Goal: Task Accomplishment & Management: Complete application form

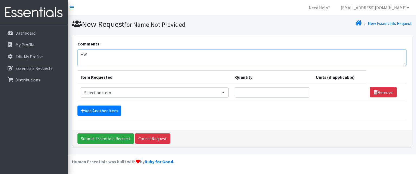
type textarea "+"
type textarea "We are serving with this order 60 families 135 people"
click at [225, 92] on select "Select an item # of Children this order will serve # of Individuals Living in H…" at bounding box center [155, 93] width 148 height 10
select select "1937"
click at [81, 88] on select "Select an item # of Children this order will serve # of Individuals Living in H…" at bounding box center [155, 93] width 148 height 10
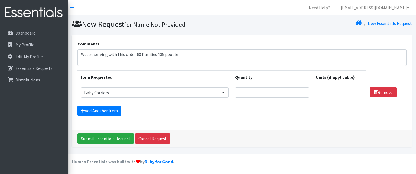
drag, startPoint x: 253, startPoint y: 90, endPoint x: 243, endPoint y: 108, distance: 21.1
click at [243, 108] on div "Add Another Item" at bounding box center [242, 111] width 329 height 10
click at [246, 92] on input "Quantity" at bounding box center [272, 93] width 74 height 10
type input "2"
click at [96, 107] on link "Add Another Item" at bounding box center [100, 111] width 44 height 10
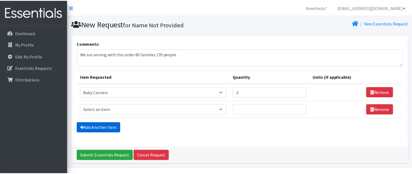
scroll to position [14, 0]
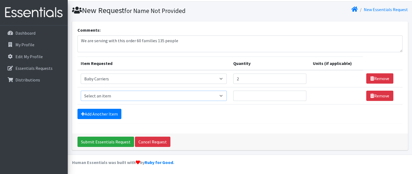
click at [221, 97] on select "Select an item # of Children this order will serve # of Individuals Living in H…" at bounding box center [154, 96] width 146 height 10
select select "1984"
click at [81, 91] on select "Select an item # of Children this order will serve # of Individuals Living in H…" at bounding box center [154, 96] width 146 height 10
click at [260, 94] on input "Quantity" at bounding box center [269, 96] width 73 height 10
type input "1"
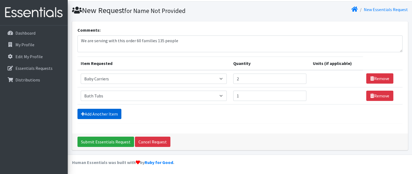
click at [101, 110] on link "Add Another Item" at bounding box center [100, 114] width 44 height 10
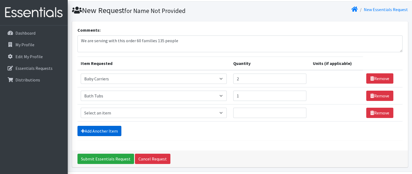
scroll to position [31, 0]
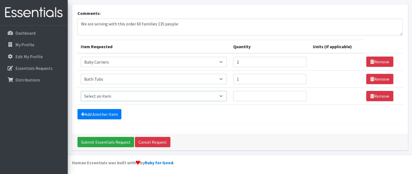
click at [212, 96] on select "Select an item # of Children this order will serve # of Individuals Living in H…" at bounding box center [154, 96] width 146 height 10
select select "293"
click at [81, 91] on select "Select an item # of Children this order will serve # of Individuals Living in H…" at bounding box center [154, 96] width 146 height 10
click at [251, 96] on input "Quantity" at bounding box center [269, 96] width 73 height 10
type input "5"
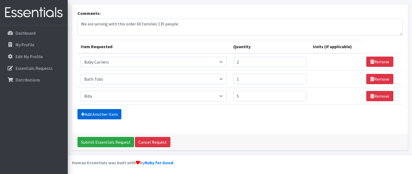
click at [94, 110] on link "Add Another Item" at bounding box center [100, 114] width 44 height 10
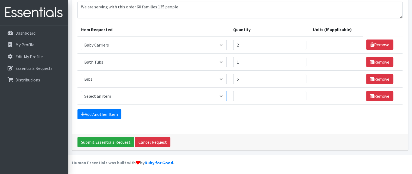
click at [192, 99] on select "Select an item # of Children this order will serve # of Individuals Living in H…" at bounding box center [154, 96] width 146 height 10
select select "1933"
click at [81, 91] on select "Select an item # of Children this order will serve # of Individuals Living in H…" at bounding box center [154, 96] width 146 height 10
click at [248, 93] on input "Quantity" at bounding box center [269, 96] width 73 height 10
type input "3"
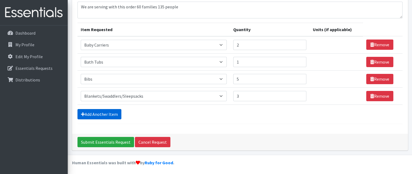
click at [114, 112] on link "Add Another Item" at bounding box center [100, 114] width 44 height 10
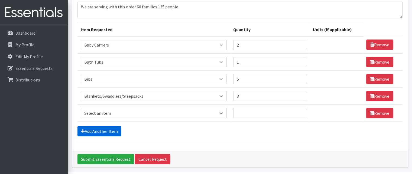
scroll to position [65, 0]
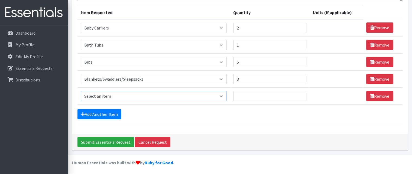
click at [221, 94] on select "Select an item # of Children this order will serve # of Individuals Living in H…" at bounding box center [154, 96] width 146 height 10
select select "7900"
click at [81, 91] on select "Select an item # of Children this order will serve # of Individuals Living in H…" at bounding box center [154, 96] width 146 height 10
click at [246, 93] on input "Quantity" at bounding box center [269, 96] width 73 height 10
type input "2"
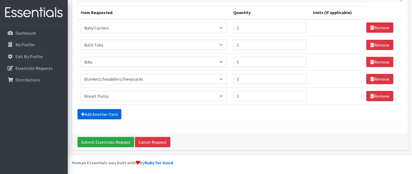
click at [96, 116] on link "Add Another Item" at bounding box center [100, 114] width 44 height 10
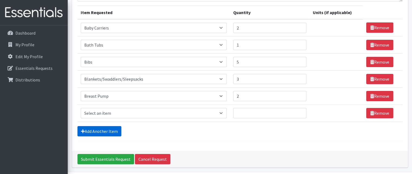
scroll to position [82, 0]
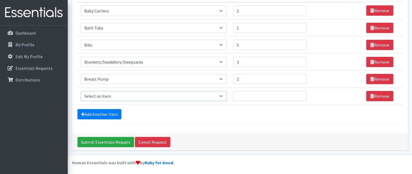
click at [180, 97] on select "Select an item # of Children this order will serve # of Individuals Living in H…" at bounding box center [154, 96] width 146 height 10
select select "7173"
click at [81, 91] on select "Select an item # of Children this order will serve # of Individuals Living in H…" at bounding box center [154, 96] width 146 height 10
click at [251, 96] on input "Quantity" at bounding box center [269, 96] width 73 height 10
type input "1"
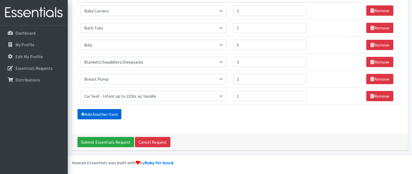
click at [117, 110] on link "Add Another Item" at bounding box center [100, 114] width 44 height 10
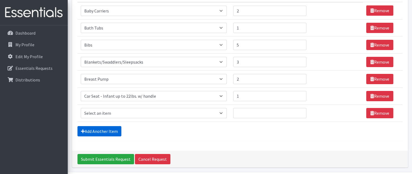
scroll to position [99, 0]
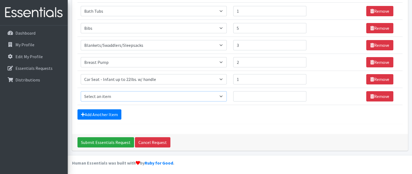
click at [221, 98] on select "Select an item # of Children this order will serve # of Individuals Living in H…" at bounding box center [154, 96] width 146 height 10
select select "8906"
click at [81, 91] on select "Select an item # of Children this order will serve # of Individuals Living in H…" at bounding box center [154, 96] width 146 height 10
click at [246, 98] on input "Quantity" at bounding box center [269, 96] width 73 height 10
type input "6"
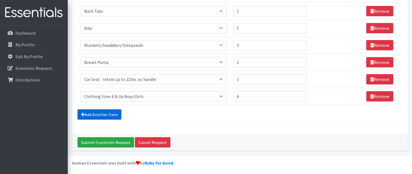
click at [111, 109] on link "Add Another Item" at bounding box center [100, 114] width 44 height 10
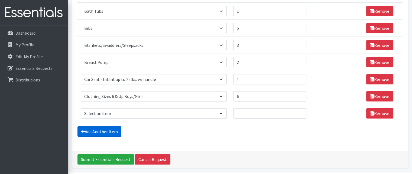
scroll to position [116, 0]
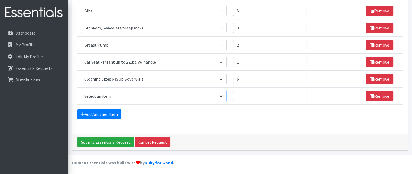
click at [193, 98] on select "Select an item # of Children this order will serve # of Individuals Living in H…" at bounding box center [154, 96] width 146 height 10
select select "1964"
click at [81, 91] on select "Select an item # of Children this order will serve # of Individuals Living in H…" at bounding box center [154, 96] width 146 height 10
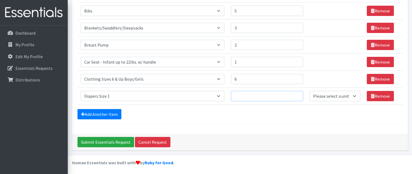
click at [244, 96] on input "Quantity" at bounding box center [267, 96] width 72 height 10
type input "3"
click at [102, 111] on link "Add Another Item" at bounding box center [100, 114] width 44 height 10
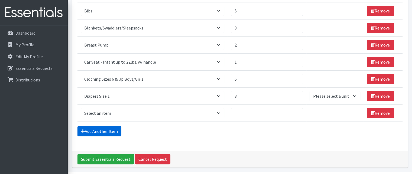
scroll to position [133, 0]
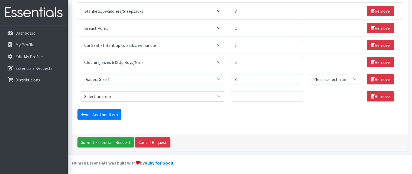
click at [174, 94] on select "Select an item # of Children this order will serve # of Individuals Living in H…" at bounding box center [153, 96] width 144 height 10
select select "1965"
click at [81, 91] on select "Select an item # of Children this order will serve # of Individuals Living in H…" at bounding box center [153, 96] width 144 height 10
click at [250, 94] on input "Quantity" at bounding box center [267, 96] width 72 height 10
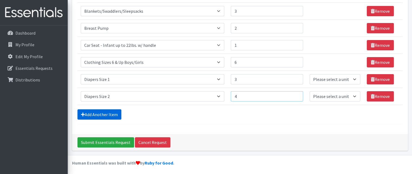
type input "4"
click at [109, 114] on link "Add Another Item" at bounding box center [100, 114] width 44 height 10
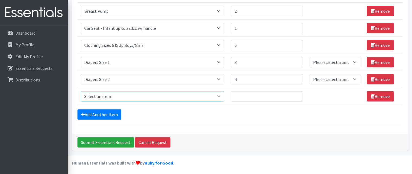
click at [121, 96] on select "Select an item # of Children this order will serve # of Individuals Living in H…" at bounding box center [153, 96] width 144 height 10
select select "1966"
click at [81, 91] on select "Select an item # of Children this order will serve # of Individuals Living in H…" at bounding box center [153, 96] width 144 height 10
click at [250, 91] on input "Quantity" at bounding box center [267, 96] width 72 height 10
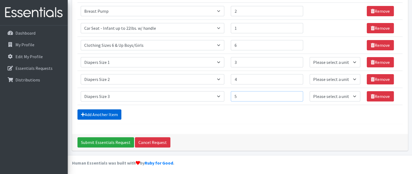
type input "5"
click at [115, 112] on link "Add Another Item" at bounding box center [100, 114] width 44 height 10
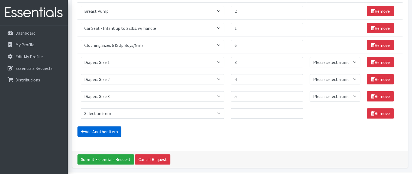
scroll to position [167, 0]
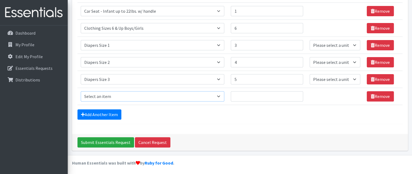
click at [213, 95] on select "Select an item # of Children this order will serve # of Individuals Living in H…" at bounding box center [153, 96] width 144 height 10
select select "1967"
click at [81, 91] on select "Select an item # of Children this order will serve # of Individuals Living in H…" at bounding box center [153, 96] width 144 height 10
click at [251, 92] on input "Quantity" at bounding box center [267, 96] width 72 height 10
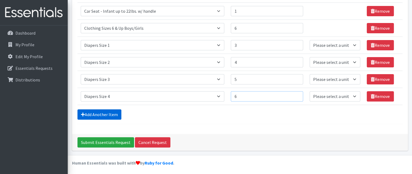
type input "6"
click at [110, 116] on link "Add Another Item" at bounding box center [100, 114] width 44 height 10
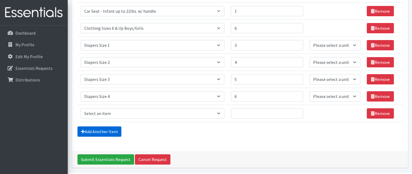
scroll to position [184, 0]
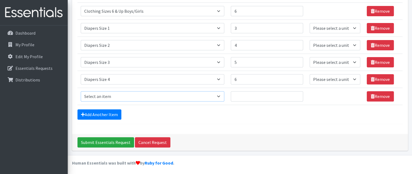
click at [198, 94] on select "Select an item # of Children this order will serve # of Individuals Living in H…" at bounding box center [153, 96] width 144 height 10
click at [81, 91] on select "Select an item # of Children this order will serve # of Individuals Living in H…" at bounding box center [153, 96] width 144 height 10
click at [222, 94] on select "Select an item # of Children this order will serve # of Individuals Living in H…" at bounding box center [153, 96] width 144 height 10
select select "1968"
click at [81, 91] on select "Select an item # of Children this order will serve # of Individuals Living in H…" at bounding box center [153, 96] width 144 height 10
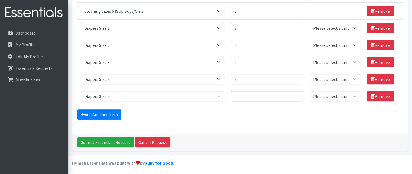
click at [240, 98] on input "Quantity" at bounding box center [267, 96] width 72 height 10
type input "6"
click at [200, 114] on div "Add Another Item" at bounding box center [240, 114] width 325 height 10
click at [182, 114] on div "Add Another Item" at bounding box center [240, 114] width 325 height 10
click at [111, 114] on link "Add Another Item" at bounding box center [100, 114] width 44 height 10
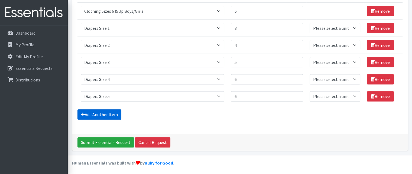
scroll to position [201, 0]
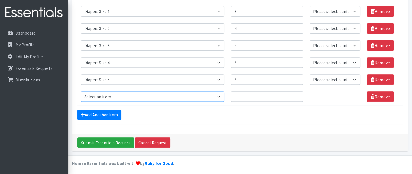
click at [187, 95] on select "Select an item # of Children this order will serve # of Individuals Living in H…" at bounding box center [153, 97] width 144 height 10
select select "1969"
click at [81, 92] on select "Select an item # of Children this order will serve # of Individuals Living in H…" at bounding box center [153, 97] width 144 height 10
click at [246, 95] on input "Quantity" at bounding box center [267, 97] width 72 height 10
type input "6"
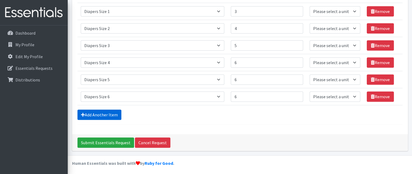
drag, startPoint x: 111, startPoint y: 116, endPoint x: 104, endPoint y: 112, distance: 7.5
click at [104, 112] on link "Add Another Item" at bounding box center [100, 115] width 44 height 10
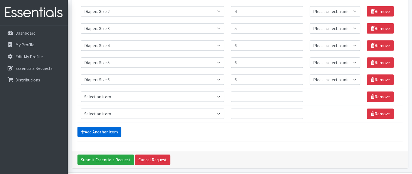
scroll to position [235, 0]
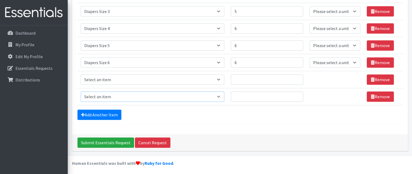
click at [155, 93] on select "Select an item # of Children this order will serve # of Individuals Living in H…" at bounding box center [153, 97] width 144 height 10
select select "1970"
click at [81, 92] on select "Select an item # of Children this order will serve # of Individuals Living in H…" at bounding box center [153, 97] width 144 height 10
click at [193, 78] on select "Select an item # of Children this order will serve # of Individuals Living in H…" at bounding box center [153, 80] width 144 height 10
select select "1971"
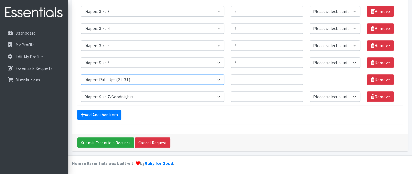
click at [81, 75] on select "Select an item # of Children this order will serve # of Individuals Living in H…" at bounding box center [153, 80] width 144 height 10
click at [245, 77] on input "Quantity" at bounding box center [267, 80] width 72 height 10
type input "4"
click at [240, 96] on input "Quantity" at bounding box center [267, 97] width 72 height 10
type input "3"
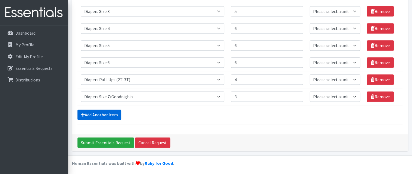
click at [104, 114] on link "Add Another Item" at bounding box center [100, 115] width 44 height 10
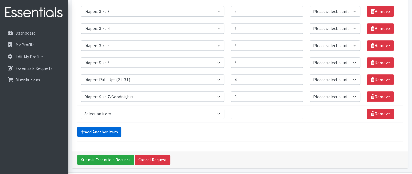
scroll to position [252, 0]
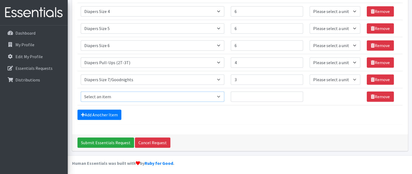
click at [221, 93] on select "Select an item # of Children this order will serve # of Individuals Living in H…" at bounding box center [153, 97] width 144 height 10
select select "5659"
click at [81, 92] on select "Select an item # of Children this order will serve # of Individuals Living in H…" at bounding box center [153, 97] width 144 height 10
click at [242, 92] on input "Quantity" at bounding box center [267, 97] width 72 height 10
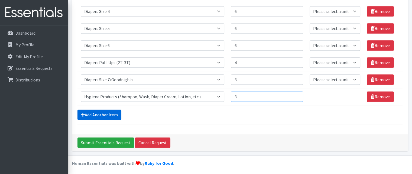
type input "3"
click at [116, 114] on link "Add Another Item" at bounding box center [100, 115] width 44 height 10
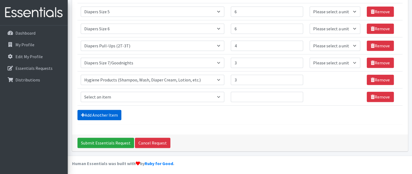
click at [116, 114] on link "Add Another Item" at bounding box center [100, 115] width 44 height 10
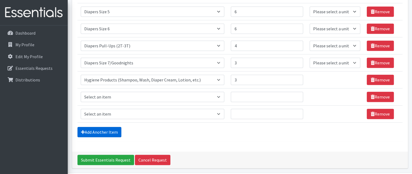
scroll to position [286, 0]
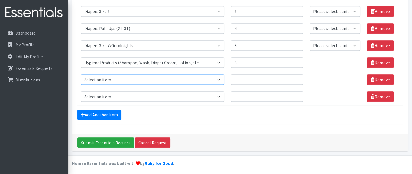
click at [222, 78] on select "Select an item # of Children this order will serve # of Individuals Living in H…" at bounding box center [153, 80] width 144 height 10
select select "1963"
click at [81, 75] on select "Select an item # of Children this order will serve # of Individuals Living in H…" at bounding box center [153, 80] width 144 height 10
click at [247, 79] on input "Quantity" at bounding box center [267, 80] width 72 height 10
type input "4"
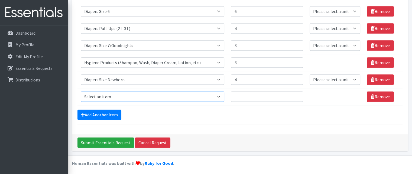
click at [202, 98] on select "Select an item # of Children this order will serve # of Individuals Living in H…" at bounding box center [153, 97] width 144 height 10
click at [221, 96] on select "Select an item # of Children this order will serve # of Individuals Living in H…" at bounding box center [153, 97] width 144 height 10
click at [222, 94] on select "Select an item # of Children this order will serve # of Individuals Living in H…" at bounding box center [153, 97] width 144 height 10
select select "1981"
click at [81, 92] on select "Select an item # of Children this order will serve # of Individuals Living in H…" at bounding box center [153, 97] width 144 height 10
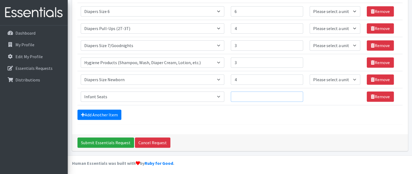
click at [250, 96] on input "Quantity" at bounding box center [267, 97] width 72 height 10
type input "1"
click at [111, 111] on link "Add Another Item" at bounding box center [100, 115] width 44 height 10
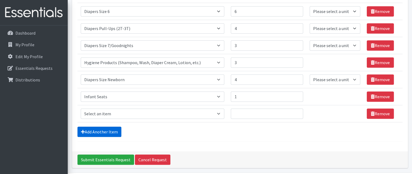
scroll to position [303, 0]
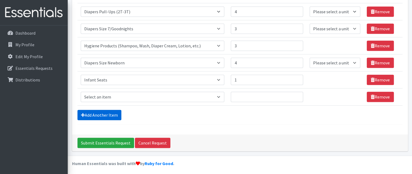
click at [112, 112] on link "Add Another Item" at bounding box center [100, 115] width 44 height 10
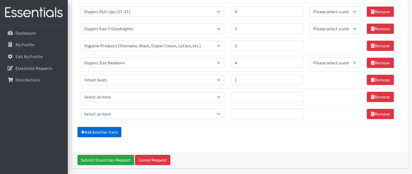
scroll to position [320, 0]
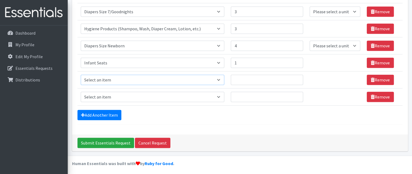
click at [220, 79] on select "Select an item # of Children this order will serve # of Individuals Living in H…" at bounding box center [153, 80] width 144 height 10
select select "5772"
click at [81, 75] on select "Select an item # of Children this order will serve # of Individuals Living in H…" at bounding box center [153, 80] width 144 height 10
click at [247, 76] on input "Quantity" at bounding box center [267, 80] width 72 height 10
type input "2"
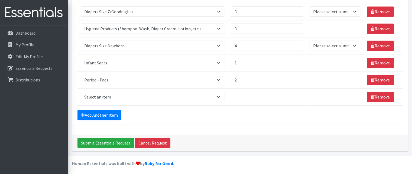
click at [221, 96] on select "Select an item # of Children this order will serve # of Individuals Living in H…" at bounding box center [153, 97] width 144 height 10
select select "5754"
click at [81, 92] on select "Select an item # of Children this order will serve # of Individuals Living in H…" at bounding box center [153, 97] width 144 height 10
click at [245, 97] on input "Quantity" at bounding box center [267, 97] width 72 height 10
type input "2"
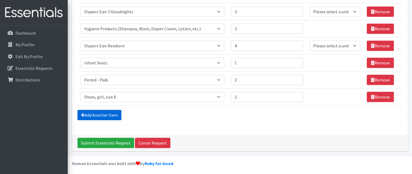
click at [119, 110] on link "Add Another Item" at bounding box center [100, 115] width 44 height 10
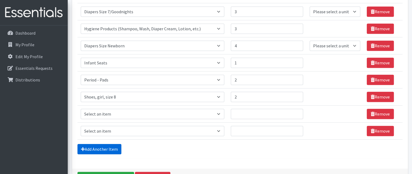
scroll to position [354, 0]
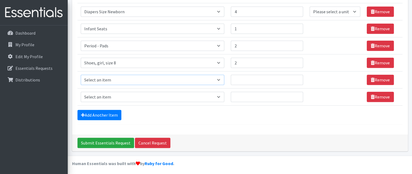
click at [217, 76] on select "Select an item # of Children this order will serve # of Individuals Living in H…" at bounding box center [153, 80] width 144 height 10
click at [81, 75] on select "Select an item # of Children this order will serve # of Individuals Living in H…" at bounding box center [153, 80] width 144 height 10
select select "5708"
click at [219, 97] on select "Select an item # of Children this order will serve # of Individuals Living in H…" at bounding box center [153, 97] width 144 height 10
select select "5708"
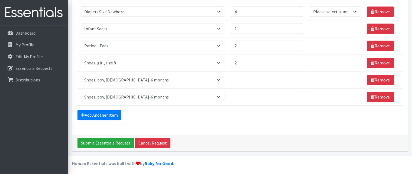
drag, startPoint x: 219, startPoint y: 97, endPoint x: 223, endPoint y: 74, distance: 23.4
click at [223, 75] on select "Select an item # of Children this order will serve # of Individuals Living in H…" at bounding box center [153, 80] width 144 height 10
select select "5715"
click at [81, 75] on select "Select an item # of Children this order will serve # of Individuals Living in H…" at bounding box center [153, 80] width 144 height 10
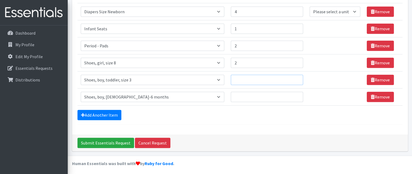
click at [243, 76] on input "Quantity" at bounding box center [267, 80] width 72 height 10
type input "5"
type input "2"
click at [240, 97] on input "Quantity" at bounding box center [267, 97] width 72 height 10
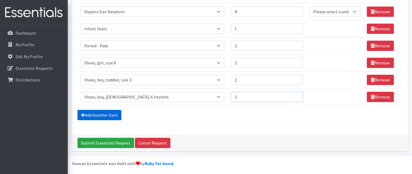
type input "3"
click at [115, 114] on link "Add Another Item" at bounding box center [100, 115] width 44 height 10
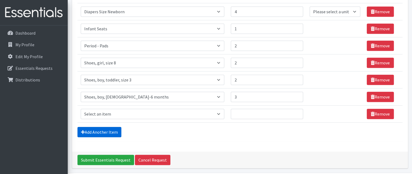
scroll to position [371, 0]
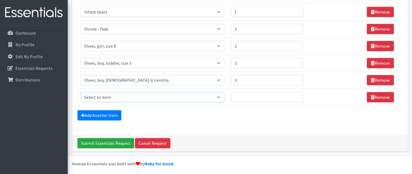
click at [109, 92] on select "Select an item # of Children this order will serve # of Individuals Living in H…" at bounding box center [153, 97] width 144 height 10
select select "5752"
click at [81, 92] on select "Select an item # of Children this order will serve # of Individuals Living in H…" at bounding box center [153, 97] width 144 height 10
click at [243, 93] on input "Quantity" at bounding box center [267, 97] width 72 height 10
type input "2"
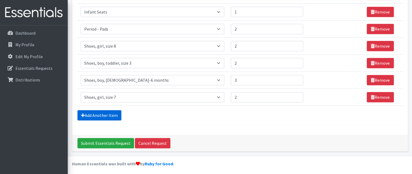
click at [100, 114] on link "Add Another Item" at bounding box center [100, 115] width 44 height 10
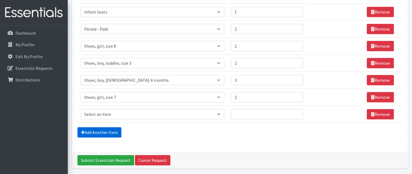
scroll to position [388, 0]
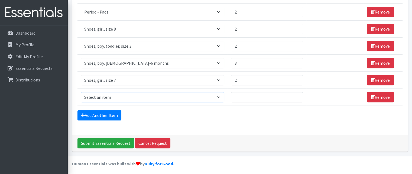
click at [107, 94] on select "Select an item # of Children this order will serve # of Individuals Living in H…" at bounding box center [153, 97] width 144 height 10
drag, startPoint x: 107, startPoint y: 95, endPoint x: 111, endPoint y: 98, distance: 5.3
click at [111, 98] on select "Select an item # of Children this order will serve # of Individuals Living in H…" at bounding box center [153, 97] width 144 height 10
click at [112, 96] on select "Select an item # of Children this order will serve # of Individuals Living in H…" at bounding box center [153, 97] width 144 height 10
click at [147, 96] on select "Select an item # of Children this order will serve # of Individuals Living in H…" at bounding box center [153, 97] width 144 height 10
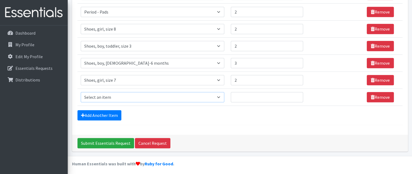
click at [221, 93] on select "Select an item # of Children this order will serve # of Individuals Living in H…" at bounding box center [153, 97] width 144 height 10
click at [188, 98] on select "Select an item # of Children this order will serve # of Individuals Living in H…" at bounding box center [153, 97] width 144 height 10
click at [163, 96] on select "Select an item # of Children this order will serve # of Individuals Living in H…" at bounding box center [153, 97] width 144 height 10
click at [81, 92] on select "Select an item # of Children this order will serve # of Individuals Living in H…" at bounding box center [153, 97] width 144 height 10
click at [224, 95] on select "Select an item # of Children this order will serve # of Individuals Living in H…" at bounding box center [153, 97] width 144 height 10
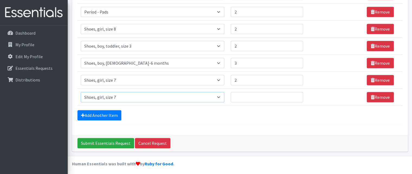
select select "5734"
click at [81, 92] on select "Select an item # of Children this order will serve # of Individuals Living in H…" at bounding box center [153, 97] width 144 height 10
click at [243, 95] on input "Quantity" at bounding box center [267, 97] width 72 height 10
type input "2"
click at [96, 114] on link "Add Another Item" at bounding box center [100, 115] width 44 height 10
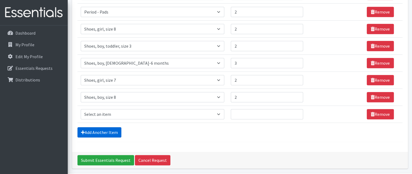
scroll to position [405, 0]
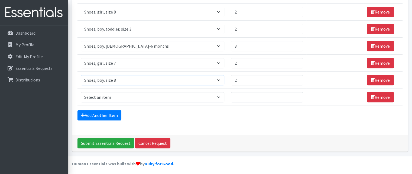
click at [146, 79] on select "Select an item # of Children this order will serve # of Individuals Living in H…" at bounding box center [153, 80] width 144 height 10
click at [81, 75] on select "Select an item # of Children this order will serve # of Individuals Living in H…" at bounding box center [153, 80] width 144 height 10
click at [137, 33] on td "Item Requested Select an item # of Children this order will serve # of Individu…" at bounding box center [153, 28] width 150 height 17
click at [222, 79] on select "Select an item # of Children this order will serve # of Individuals Living in H…" at bounding box center [153, 80] width 144 height 10
select select "5757"
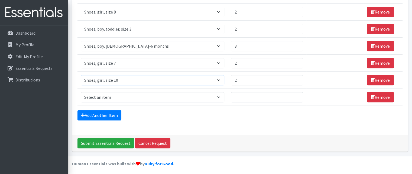
click at [81, 75] on select "Select an item # of Children this order will serve # of Individuals Living in H…" at bounding box center [153, 80] width 144 height 10
click at [215, 93] on select "Select an item # of Children this order will serve # of Individuals Living in H…" at bounding box center [153, 97] width 144 height 10
select select "1929"
click at [81, 92] on select "Select an item # of Children this order will serve # of Individuals Living in H…" at bounding box center [153, 97] width 144 height 10
click at [241, 95] on input "Quantity" at bounding box center [267, 97] width 72 height 10
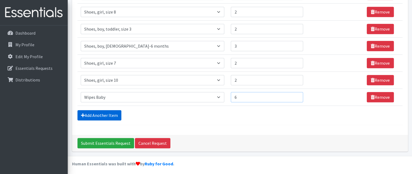
type input "6"
click at [88, 112] on link "Add Another Item" at bounding box center [100, 115] width 44 height 10
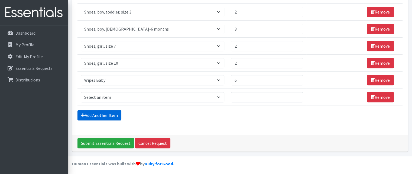
click at [88, 112] on link "Add Another Item" at bounding box center [100, 115] width 44 height 10
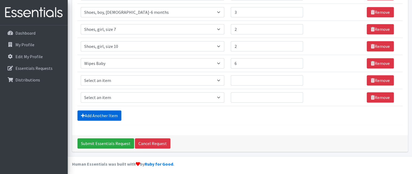
click at [98, 111] on link "Add Another Item" at bounding box center [100, 116] width 44 height 10
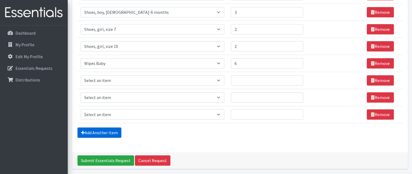
scroll to position [456, 0]
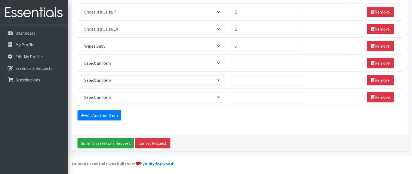
click at [218, 76] on select "Select an item # of Children this order will serve # of Individuals Living in H…" at bounding box center [153, 80] width 144 height 10
select select "1974"
click at [81, 75] on select "Select an item # of Children this order will serve # of Individuals Living in H…" at bounding box center [153, 80] width 144 height 10
click at [243, 78] on input "Quantity" at bounding box center [267, 80] width 72 height 10
click at [221, 59] on select "Select an item # of Children this order will serve # of Individuals Living in H…" at bounding box center [153, 63] width 144 height 10
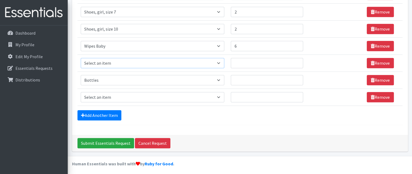
select select "5768"
click at [81, 58] on select "Select an item # of Children this order will serve # of Individuals Living in H…" at bounding box center [153, 63] width 144 height 10
click at [250, 62] on input "Quantity" at bounding box center [267, 63] width 72 height 10
type input "3"
click at [212, 112] on div "Add Another Item" at bounding box center [240, 115] width 325 height 10
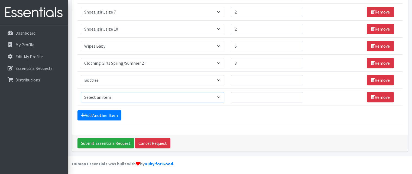
click at [172, 94] on select "Select an item # of Children this order will serve # of Individuals Living in H…" at bounding box center [153, 97] width 144 height 10
select select "1978"
click at [81, 92] on select "Select an item # of Children this order will serve # of Individuals Living in H…" at bounding box center [153, 97] width 144 height 10
click at [246, 94] on input "Quantity" at bounding box center [267, 97] width 72 height 10
type input "1"
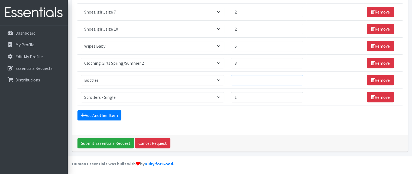
click at [240, 76] on input "Quantity" at bounding box center [267, 80] width 72 height 10
type input "3"
click at [112, 112] on link "Add Another Item" at bounding box center [100, 115] width 44 height 10
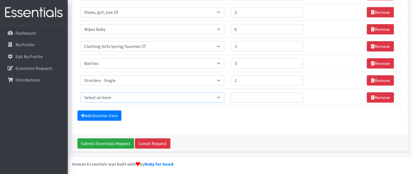
click at [219, 93] on select "Select an item # of Children this order will serve # of Individuals Living in H…" at bounding box center [153, 97] width 144 height 10
select select "5767"
click at [81, 92] on select "Select an item # of Children this order will serve # of Individuals Living in H…" at bounding box center [153, 97] width 144 height 10
click at [243, 96] on input "Quantity" at bounding box center [267, 97] width 72 height 10
type input "3"
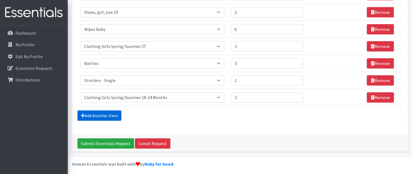
drag, startPoint x: 95, startPoint y: 114, endPoint x: 114, endPoint y: 106, distance: 20.5
click at [95, 114] on link "Add Another Item" at bounding box center [100, 116] width 44 height 10
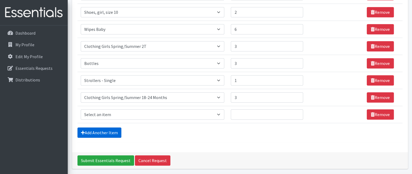
scroll to position [490, 0]
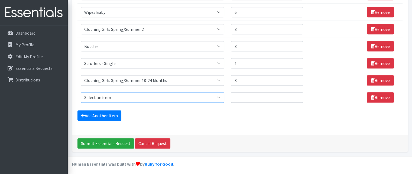
click at [222, 94] on select "Select an item # of Children this order will serve # of Individuals Living in H…" at bounding box center [153, 97] width 144 height 10
select select "5774"
click at [81, 92] on select "Select an item # of Children this order will serve # of Individuals Living in H…" at bounding box center [153, 97] width 144 height 10
click at [243, 93] on input "Quantity" at bounding box center [267, 97] width 72 height 10
type input "3"
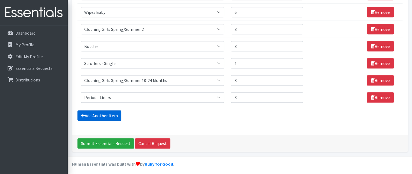
click at [114, 112] on link "Add Another Item" at bounding box center [100, 116] width 44 height 10
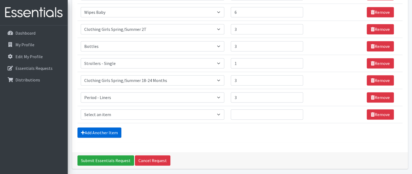
scroll to position [507, 0]
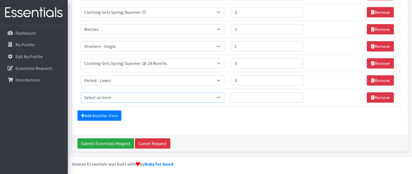
click at [204, 92] on select "Select an item # of Children this order will serve # of Individuals Living in H…" at bounding box center [153, 97] width 144 height 10
select select "5730"
click at [81, 92] on select "Select an item # of Children this order will serve # of Individuals Living in H…" at bounding box center [153, 97] width 144 height 10
click at [240, 92] on input "Quantity" at bounding box center [267, 97] width 72 height 10
type input "4"
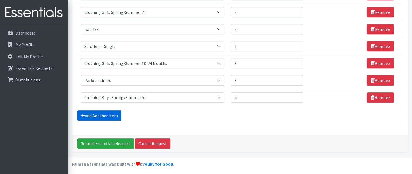
click at [109, 115] on link "Add Another Item" at bounding box center [100, 116] width 44 height 10
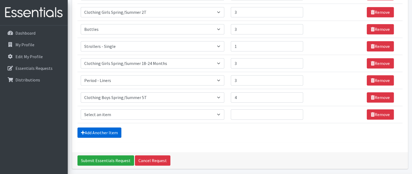
scroll to position [524, 0]
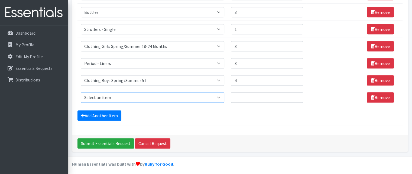
click at [208, 94] on select "Select an item # of Children this order will serve # of Individuals Living in H…" at bounding box center [153, 97] width 144 height 10
select select "11410"
click at [81, 92] on select "Select an item # of Children this order will serve # of Individuals Living in H…" at bounding box center [153, 97] width 144 height 10
click at [245, 96] on input "Quantity" at bounding box center [267, 97] width 72 height 10
type input "1"
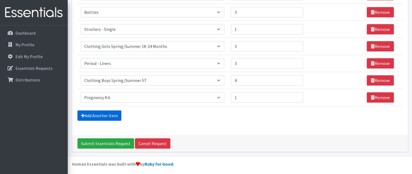
click at [97, 111] on link "Add Another Item" at bounding box center [100, 116] width 44 height 10
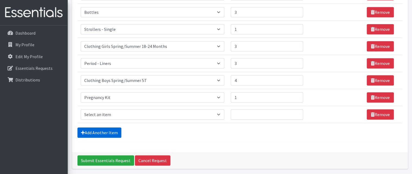
scroll to position [541, 0]
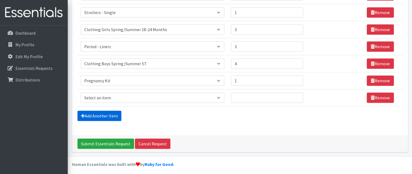
click at [112, 111] on link "Add Another Item" at bounding box center [100, 116] width 44 height 10
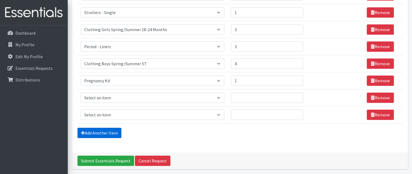
scroll to position [558, 0]
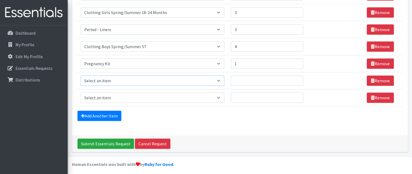
click at [221, 77] on select "Select an item # of Children this order will serve # of Individuals Living in H…" at bounding box center [153, 81] width 144 height 10
select select "5770"
click at [81, 76] on select "Select an item # of Children this order will serve # of Individuals Living in H…" at bounding box center [153, 81] width 144 height 10
click at [240, 76] on input "Quantity" at bounding box center [267, 81] width 72 height 10
type input "2"
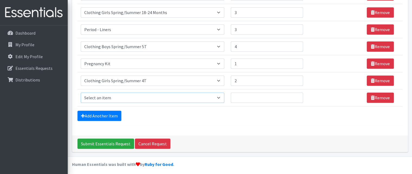
click at [134, 98] on select "Select an item # of Children this order will serve # of Individuals Living in H…" at bounding box center [153, 98] width 144 height 10
select select "1936"
click at [81, 93] on select "Select an item # of Children this order will serve # of Individuals Living in H…" at bounding box center [153, 98] width 144 height 10
click at [240, 94] on input "Quantity" at bounding box center [267, 98] width 72 height 10
type input "2"
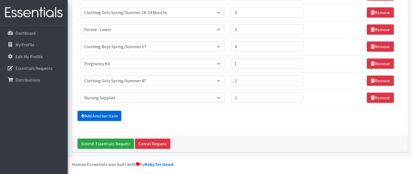
drag, startPoint x: 101, startPoint y: 108, endPoint x: 117, endPoint y: 111, distance: 16.2
click at [101, 111] on link "Add Another Item" at bounding box center [100, 116] width 44 height 10
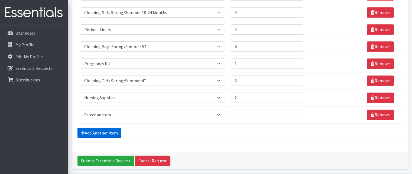
scroll to position [575, 0]
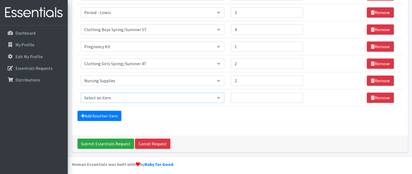
click at [130, 94] on select "Select an item # of Children this order will serve # of Individuals Living in H…" at bounding box center [153, 98] width 144 height 10
select select "316"
click at [128, 94] on select "Select an item # of Children this order will serve # of Individuals Living in H…" at bounding box center [153, 98] width 144 height 10
click at [247, 93] on input "Quantity" at bounding box center [267, 98] width 72 height 10
type input "3"
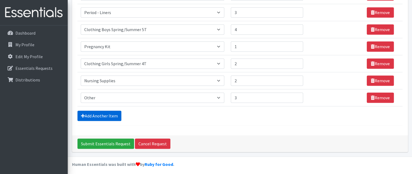
click at [108, 114] on link "Add Another Item" at bounding box center [100, 116] width 44 height 10
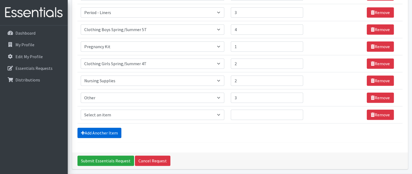
scroll to position [592, 0]
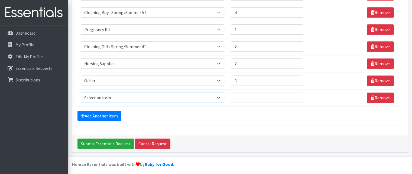
click at [166, 99] on select "Select an item # of Children this order will serve # of Individuals Living in H…" at bounding box center [153, 98] width 144 height 10
click at [378, 95] on link "Remove" at bounding box center [380, 98] width 27 height 10
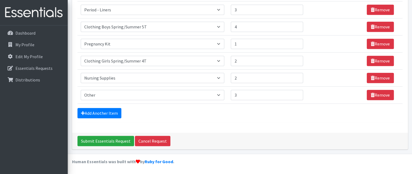
scroll to position [575, 0]
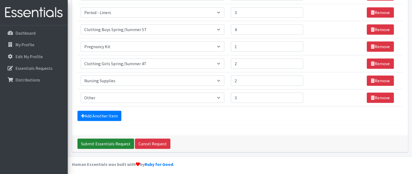
click at [124, 139] on input "Submit Essentials Request" at bounding box center [106, 144] width 57 height 10
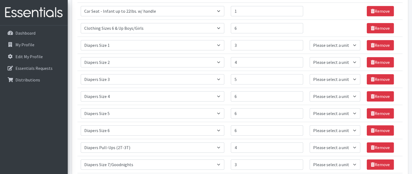
scroll to position [253, 0]
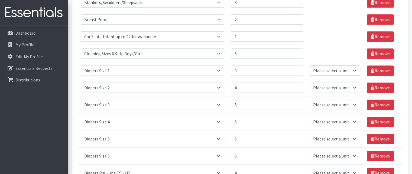
click at [353, 66] on select "Please select a unit units Packs" at bounding box center [335, 71] width 51 height 10
select select "Pack"
click at [310, 66] on select "Please select a unit units Packs" at bounding box center [335, 71] width 51 height 10
click at [352, 83] on select "Please select a unit units Packs" at bounding box center [335, 88] width 51 height 10
click at [340, 117] on select "Please select a unit units Packs" at bounding box center [335, 122] width 51 height 10
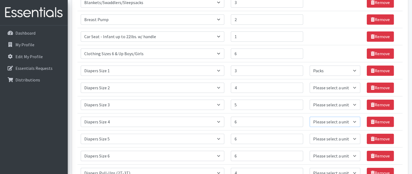
click at [340, 117] on select "Please select a unit units Packs" at bounding box center [335, 122] width 51 height 10
click at [353, 83] on select "Please select a unit units Packs" at bounding box center [335, 88] width 51 height 10
select select "Pack"
click at [310, 83] on select "Please select a unit units Packs" at bounding box center [335, 88] width 51 height 10
click at [355, 100] on select "Please select a unit units Packs" at bounding box center [335, 105] width 51 height 10
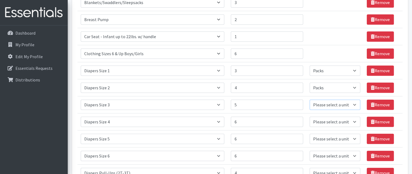
select select "Pack"
click at [310, 100] on select "Please select a unit units Packs" at bounding box center [335, 105] width 51 height 10
click at [353, 117] on select "Please select a unit units Packs" at bounding box center [335, 122] width 51 height 10
select select "Pack"
click at [310, 117] on select "Please select a unit units Packs" at bounding box center [335, 122] width 51 height 10
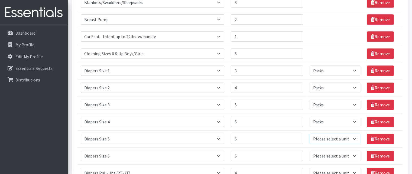
click at [356, 134] on select "Please select a unit units Packs" at bounding box center [335, 139] width 51 height 10
select select "Pack"
click at [310, 134] on select "Please select a unit units Packs" at bounding box center [335, 139] width 51 height 10
click at [351, 151] on select "Please select a unit units Packs" at bounding box center [335, 156] width 51 height 10
select select "Pack"
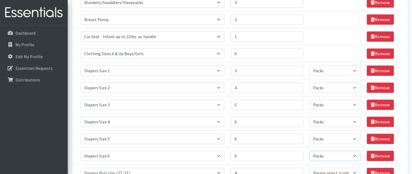
click at [310, 151] on select "Please select a unit units Packs" at bounding box center [335, 156] width 51 height 10
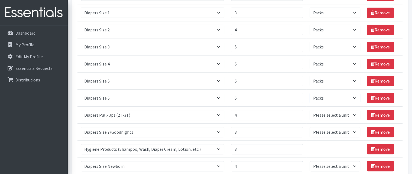
scroll to position [322, 0]
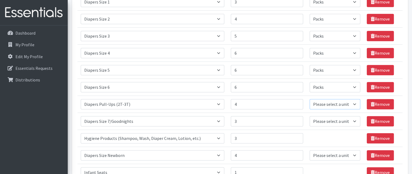
click at [354, 99] on select "Please select a unit units Packs" at bounding box center [335, 104] width 51 height 10
select select "Pack"
click at [310, 99] on select "Please select a unit units Packs" at bounding box center [335, 104] width 51 height 10
click at [349, 116] on select "Please select a unit units Packs" at bounding box center [335, 121] width 51 height 10
select select "Pack"
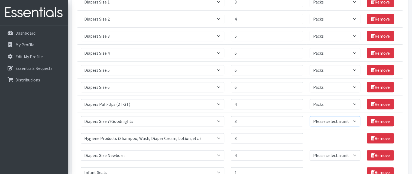
click at [310, 116] on select "Please select a unit units Packs" at bounding box center [335, 121] width 51 height 10
click at [353, 150] on select "Please select a unit units Packs" at bounding box center [335, 155] width 51 height 10
select select "Pack"
click at [310, 150] on select "Please select a unit units Packs" at bounding box center [335, 155] width 51 height 10
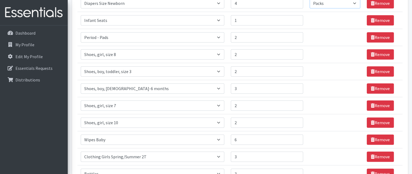
scroll to position [678, 0]
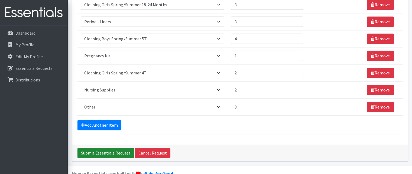
click at [95, 148] on input "Submit Essentials Request" at bounding box center [106, 153] width 57 height 10
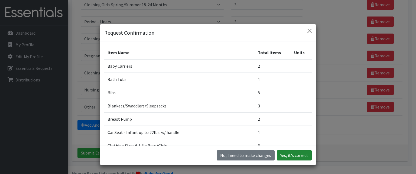
click at [293, 155] on button "Yes, it's correct" at bounding box center [294, 155] width 35 height 10
